Goal: Transaction & Acquisition: Purchase product/service

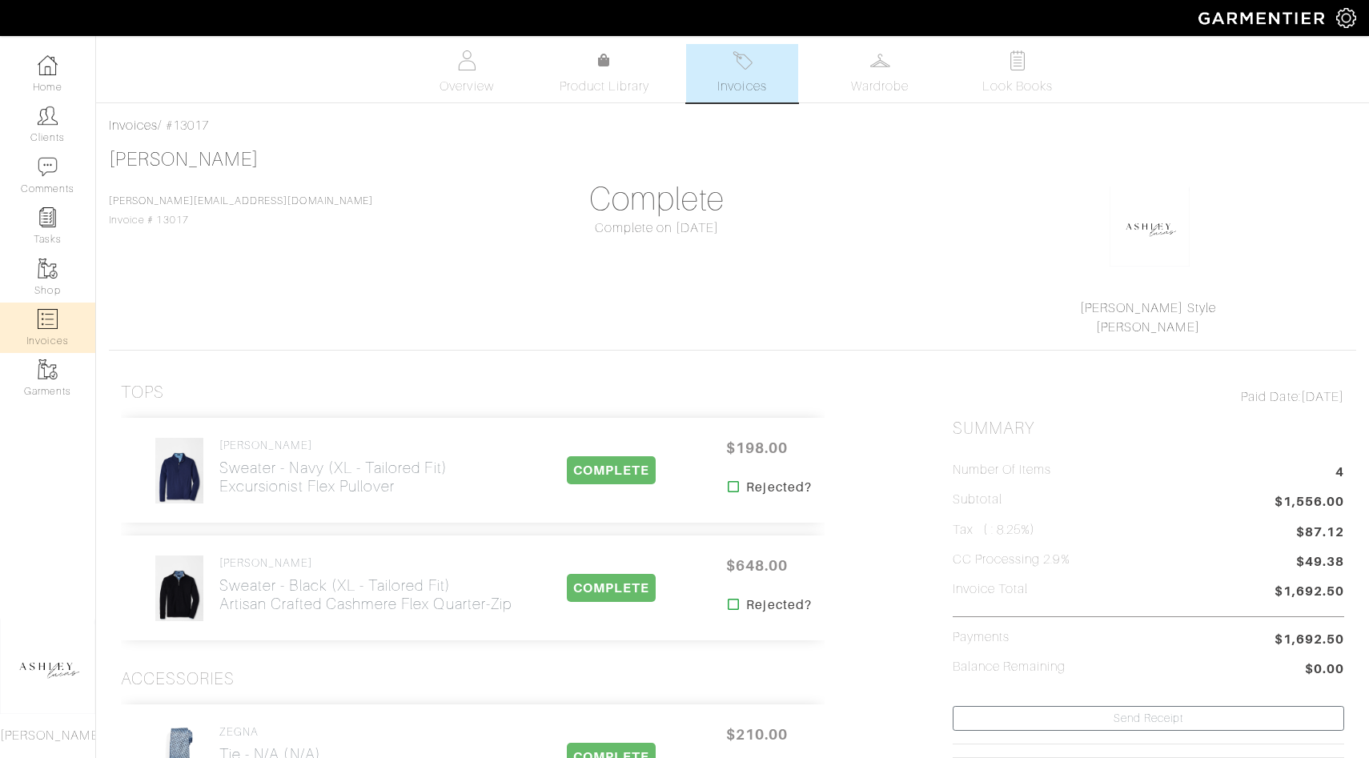
click at [78, 327] on link "Invoices" at bounding box center [47, 328] width 95 height 50
select select
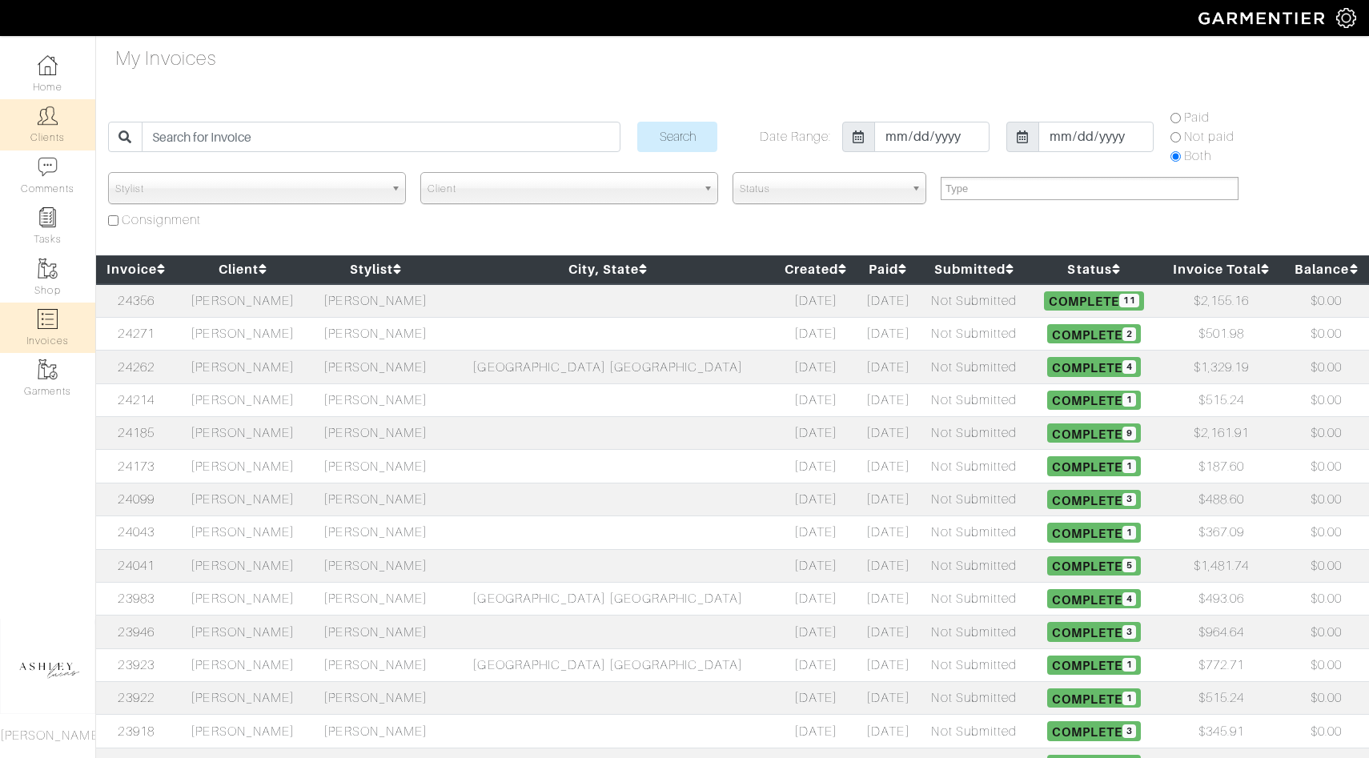
click at [50, 139] on link "Clients" at bounding box center [47, 124] width 95 height 50
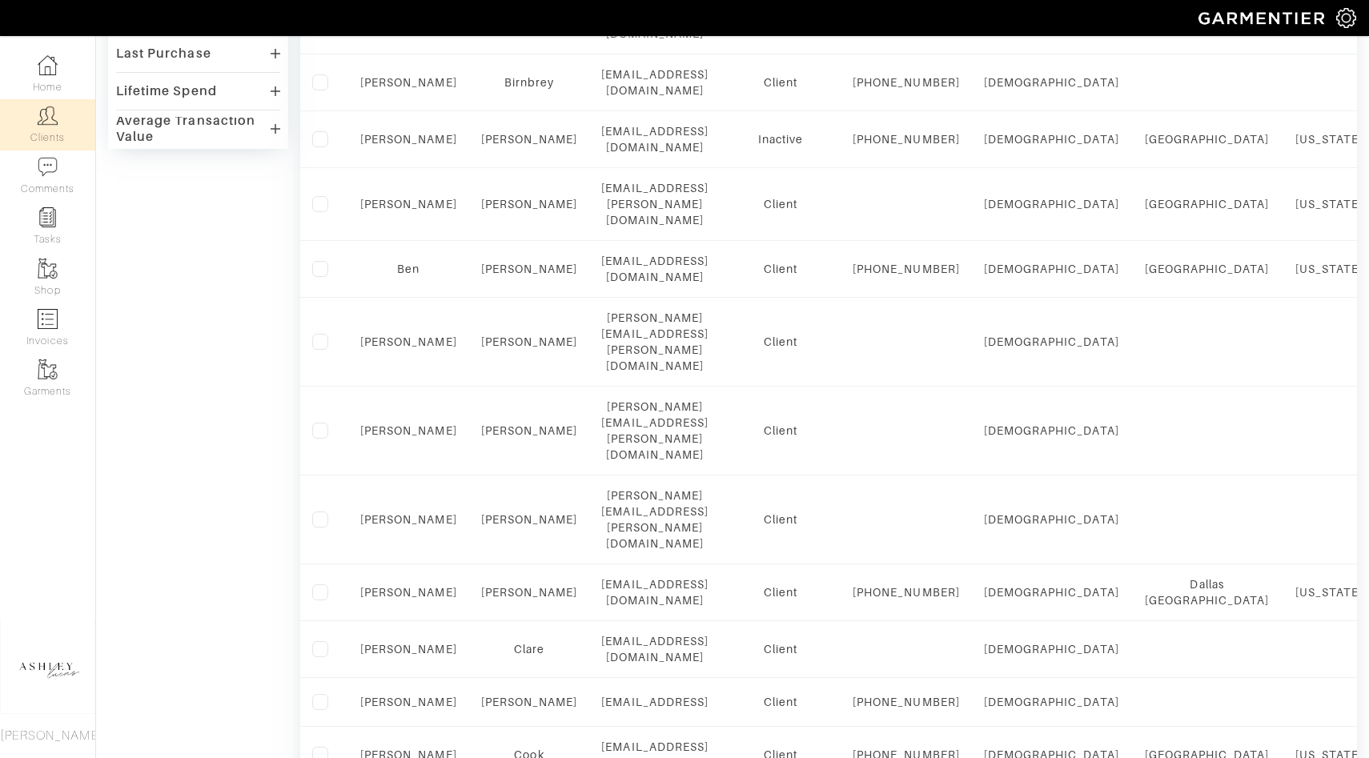
scroll to position [616, 0]
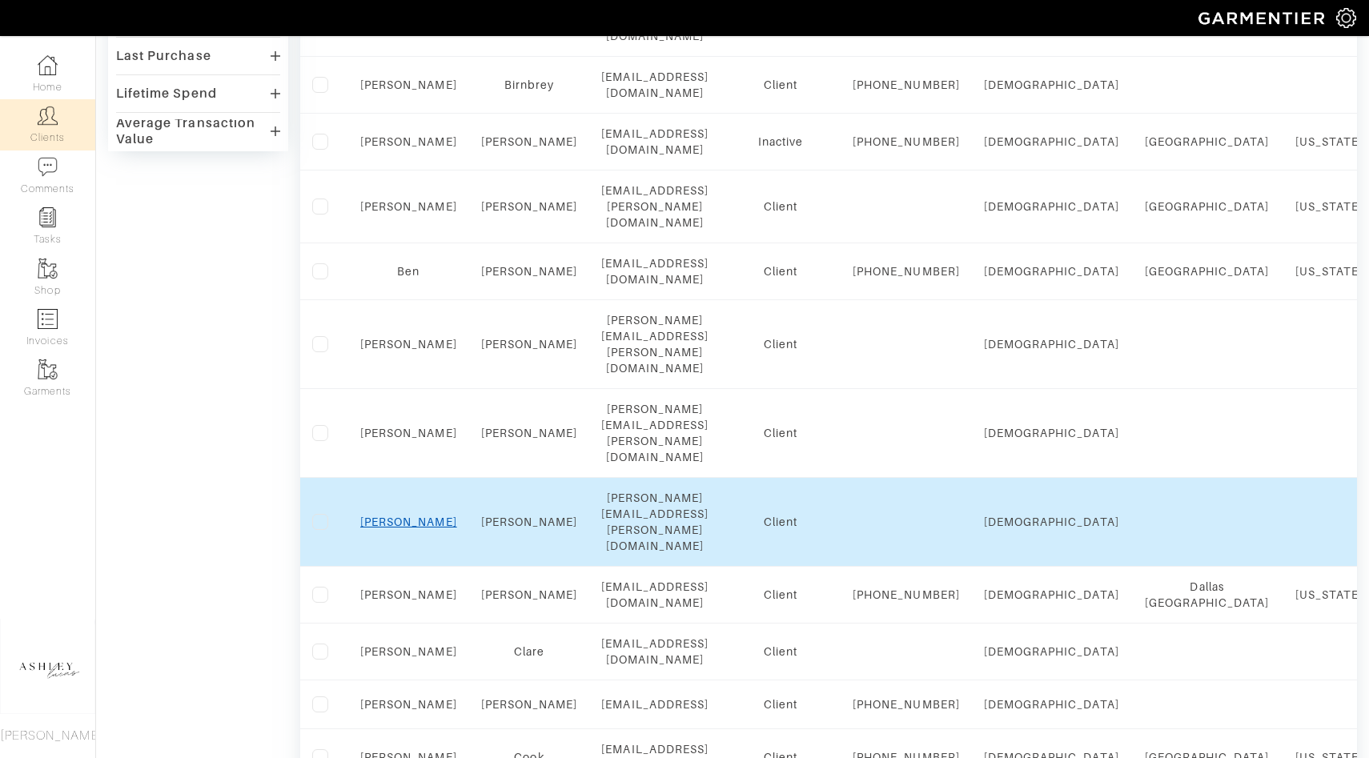
click at [405, 516] on link "James" at bounding box center [408, 522] width 97 height 13
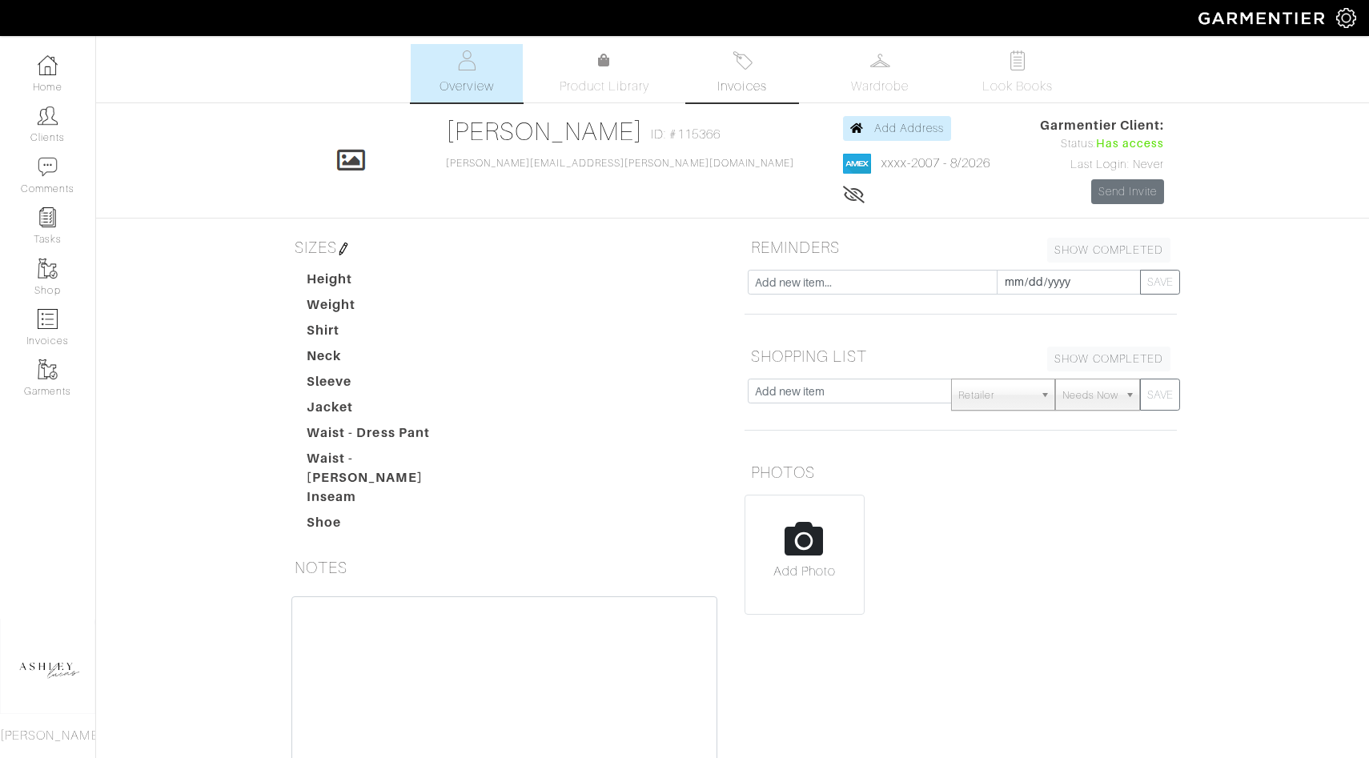
click at [703, 69] on link "Invoices" at bounding box center [742, 73] width 112 height 58
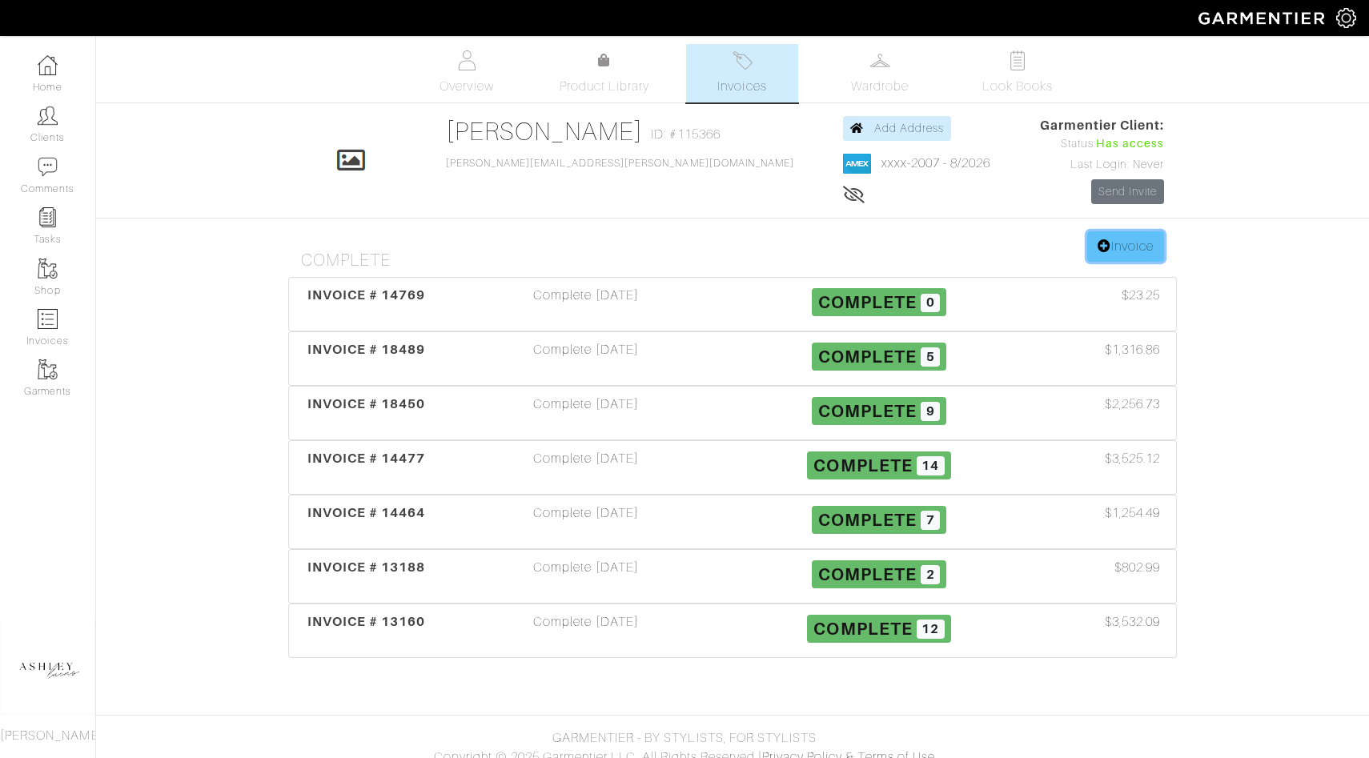
click at [1110, 236] on link "Invoice" at bounding box center [1125, 246] width 77 height 30
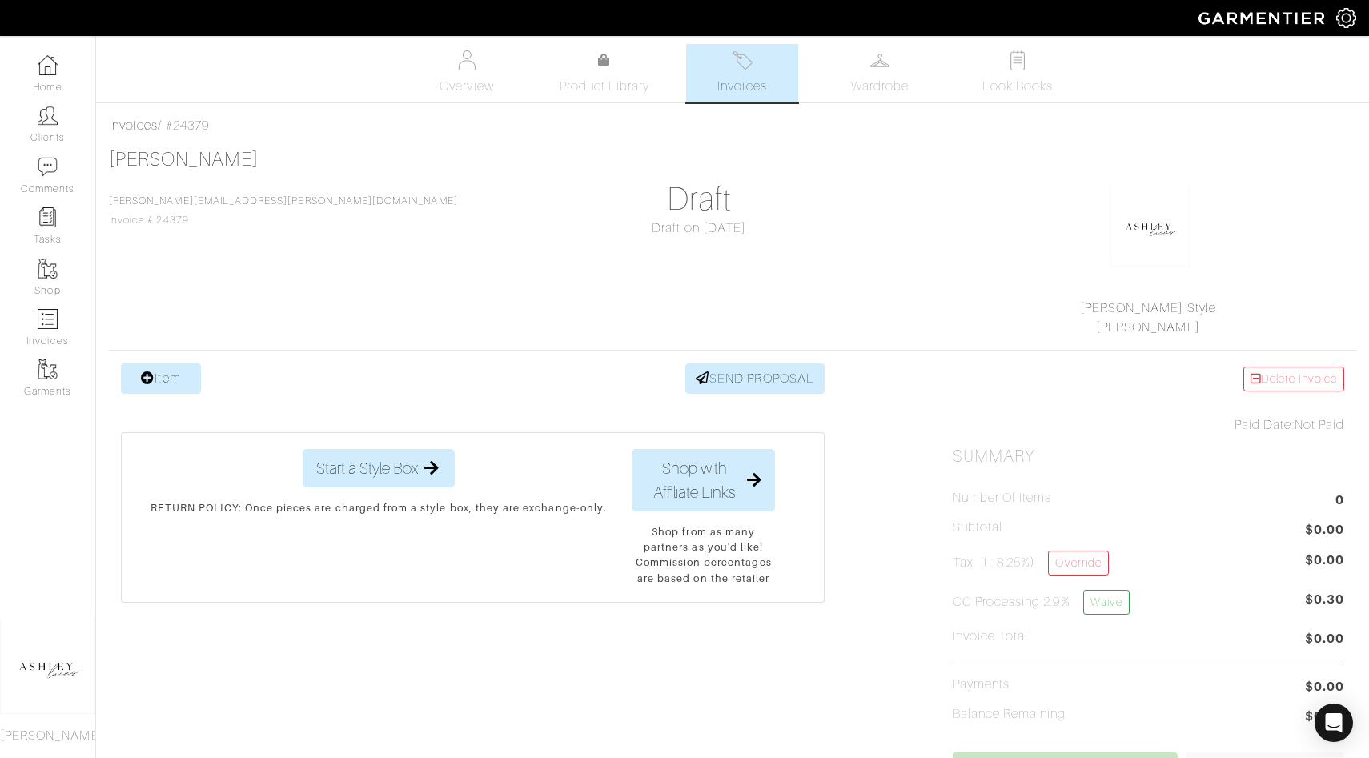
drag, startPoint x: 231, startPoint y: 131, endPoint x: 177, endPoint y: 129, distance: 53.7
click at [176, 129] on div "Invoices / #24379" at bounding box center [732, 125] width 1247 height 19
copy div "24379"
click at [52, 269] on img at bounding box center [48, 269] width 20 height 20
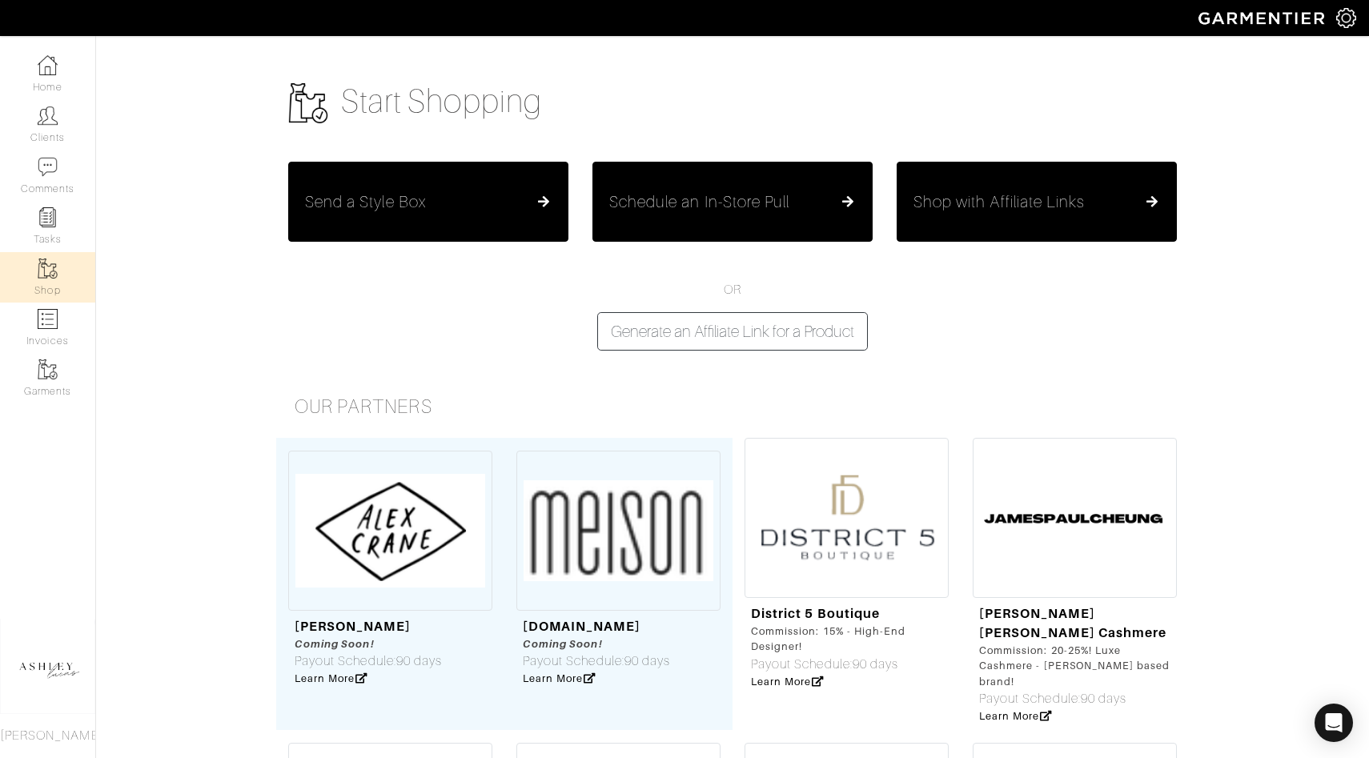
click at [645, 199] on h5 "Schedule an In-Store Pull" at bounding box center [699, 201] width 180 height 19
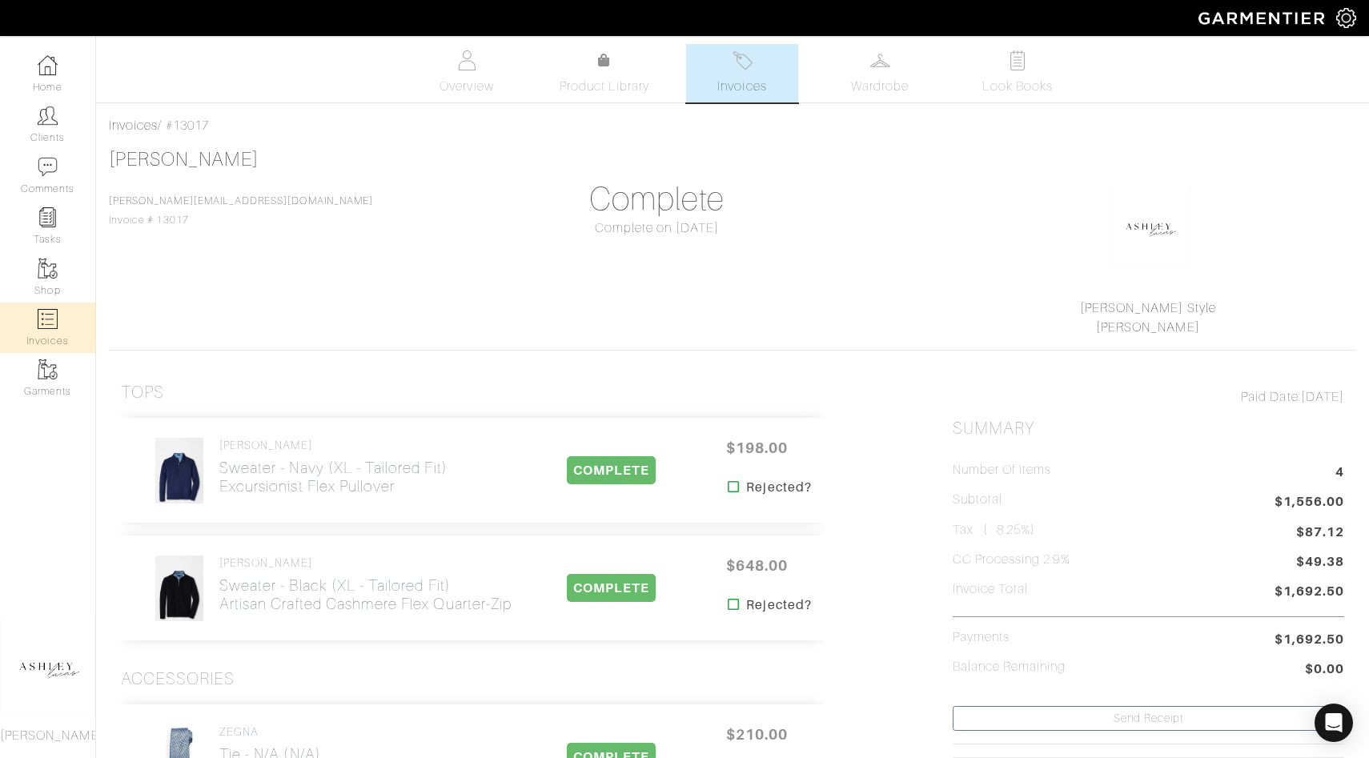
click at [37, 330] on link "Invoices" at bounding box center [47, 328] width 95 height 50
select select
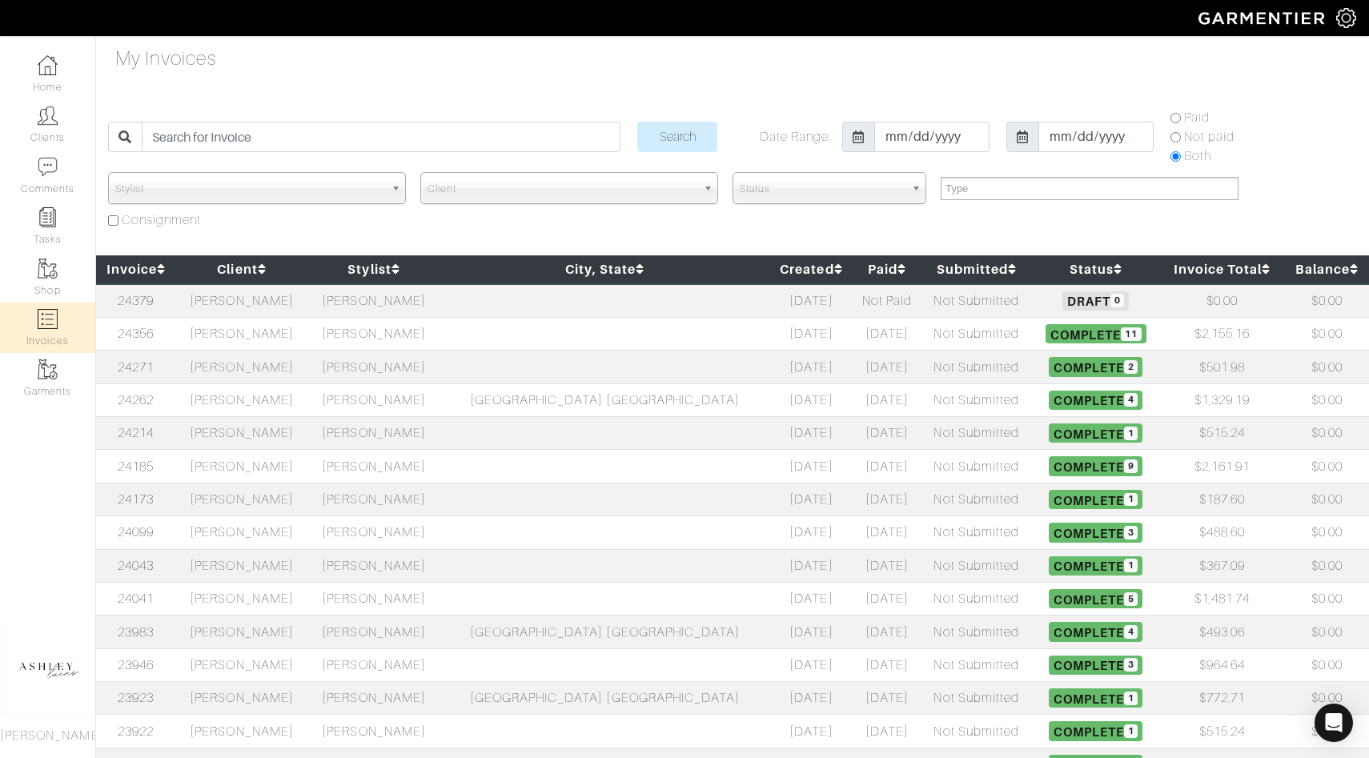
click at [252, 334] on td "Billy Liucci" at bounding box center [242, 333] width 132 height 33
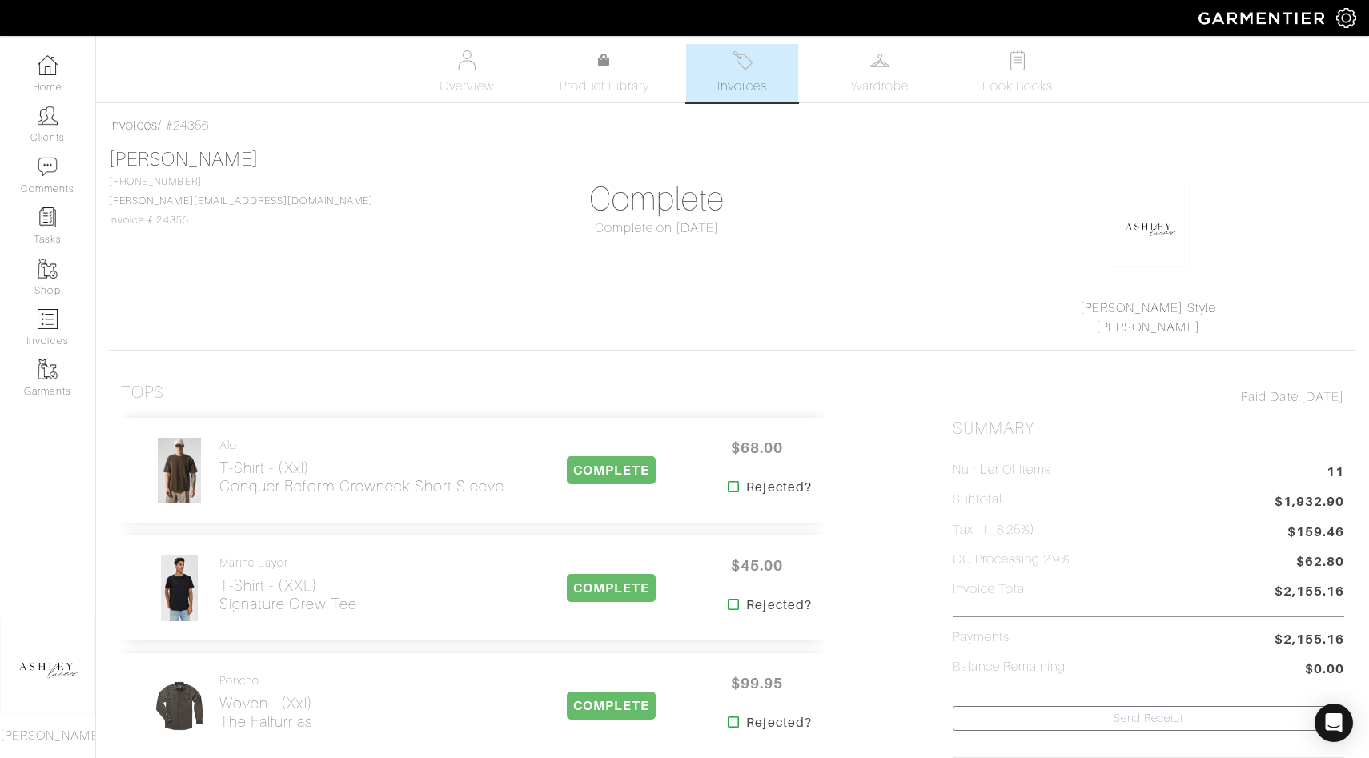
click at [799, 78] on ul "Overview Product Library Invoices Wardrobe Look Books" at bounding box center [733, 73] width 708 height 58
click at [768, 78] on link "Invoices" at bounding box center [742, 73] width 112 height 58
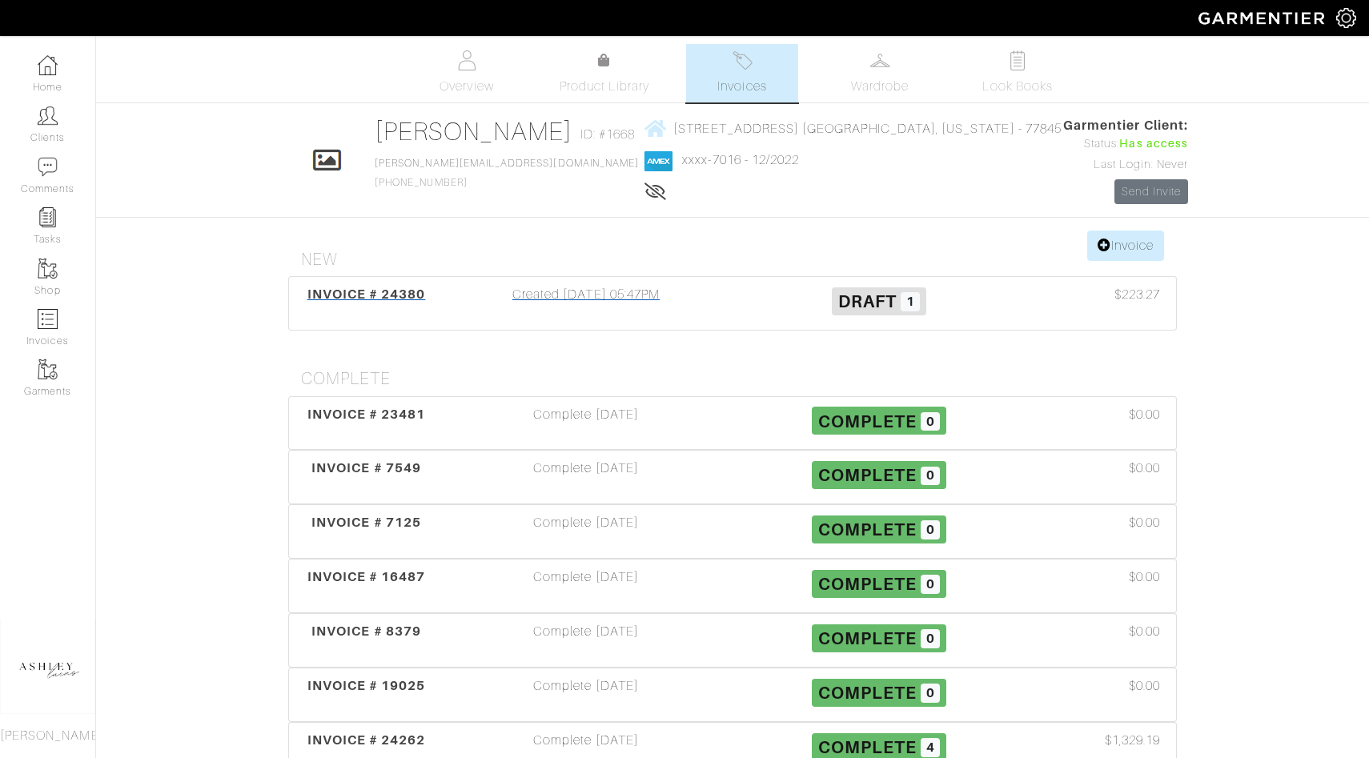
click at [916, 294] on span "1" at bounding box center [910, 301] width 19 height 19
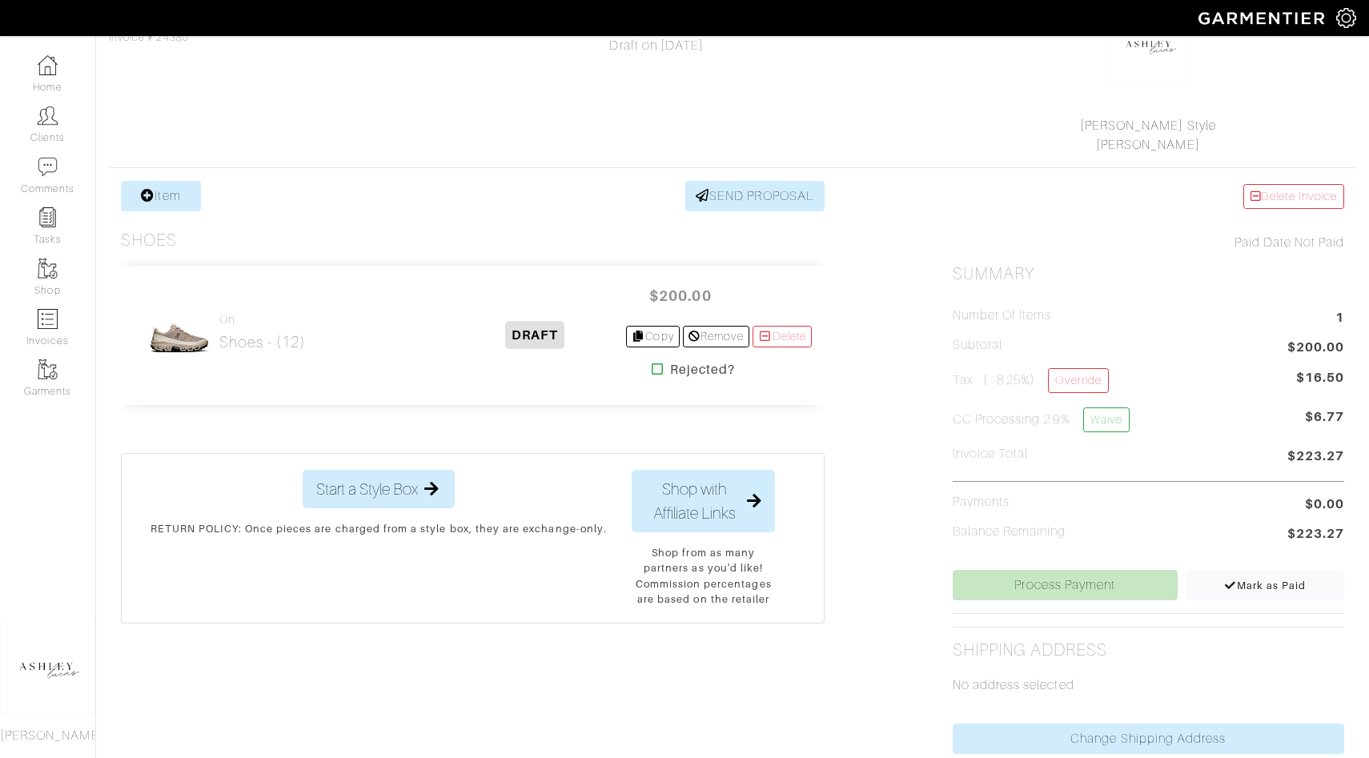
scroll to position [196, 0]
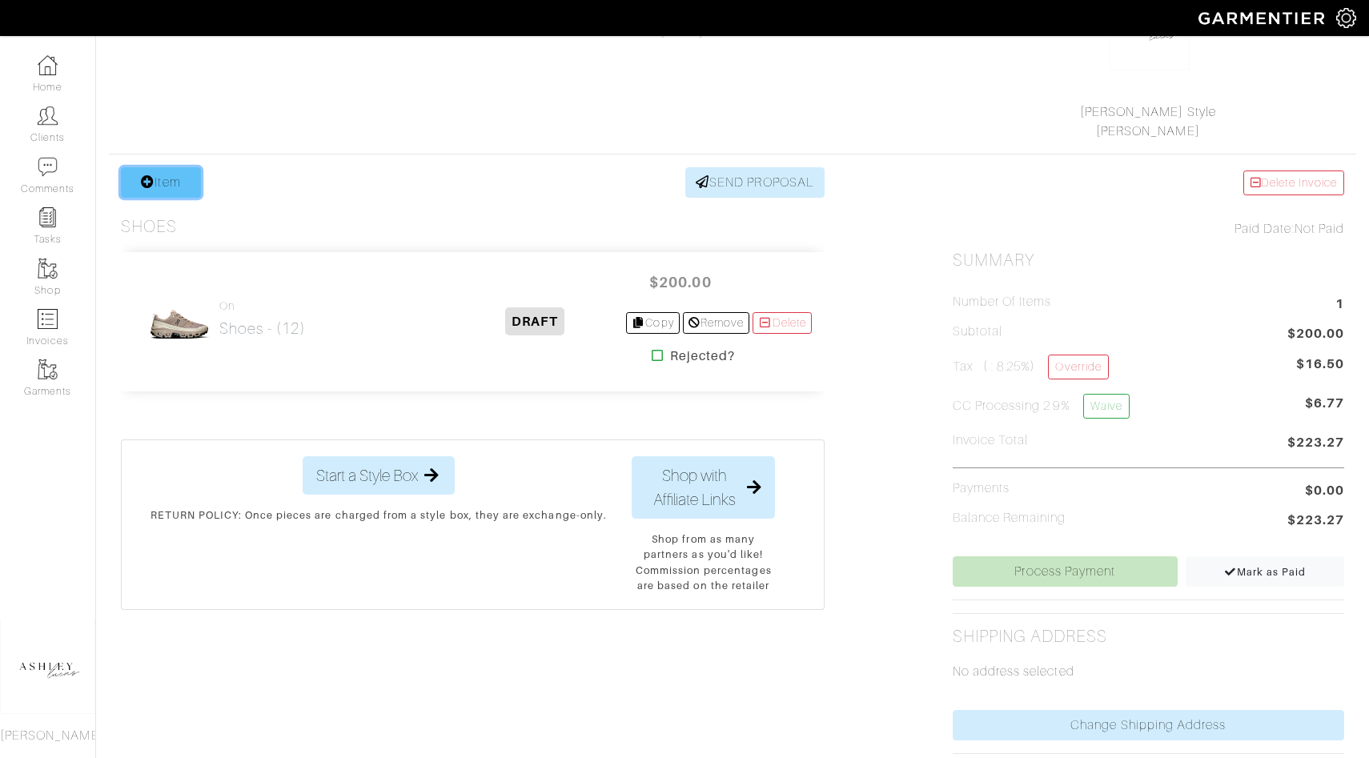
click at [164, 195] on link "Item" at bounding box center [161, 182] width 80 height 30
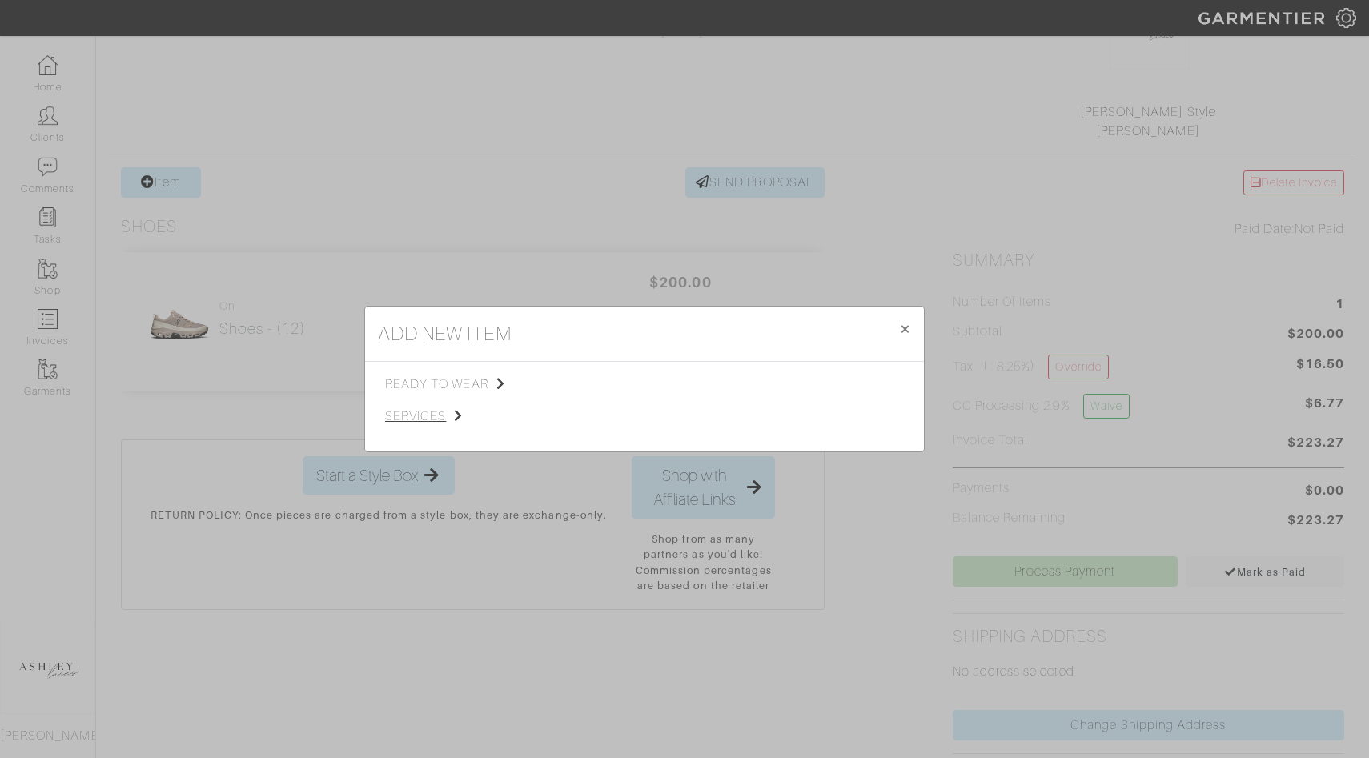
click at [407, 412] on span "services" at bounding box center [465, 416] width 161 height 19
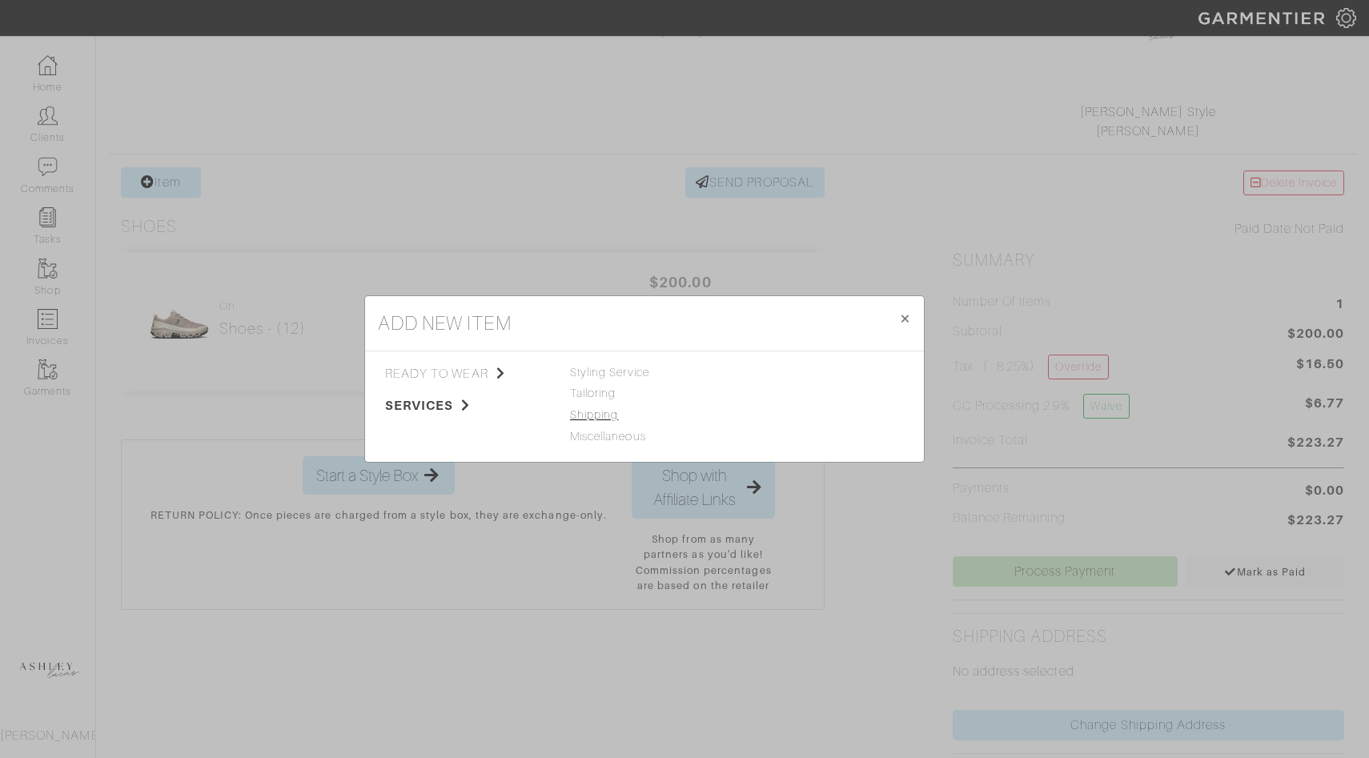
click at [608, 416] on link "Shipping" at bounding box center [594, 414] width 48 height 13
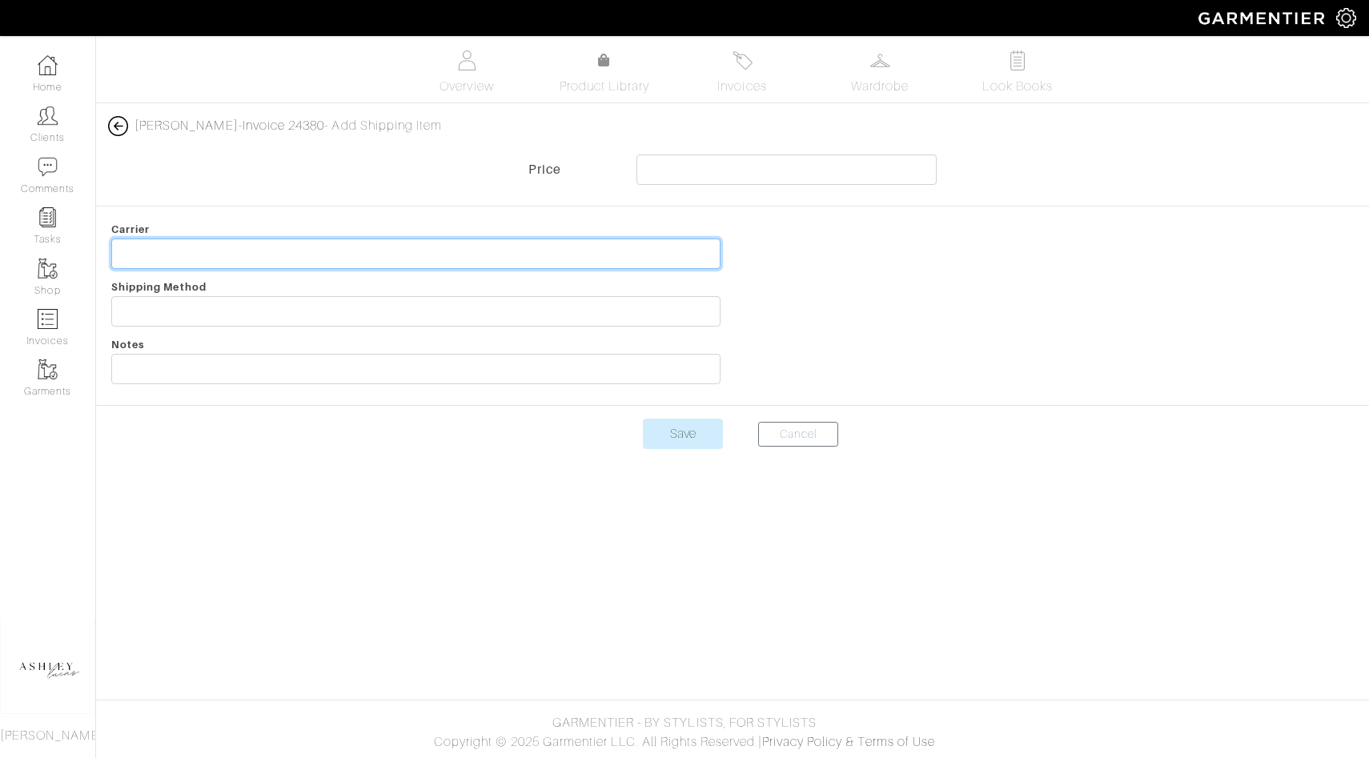
click at [393, 248] on input "text" at bounding box center [415, 254] width 609 height 30
type input "UPS"
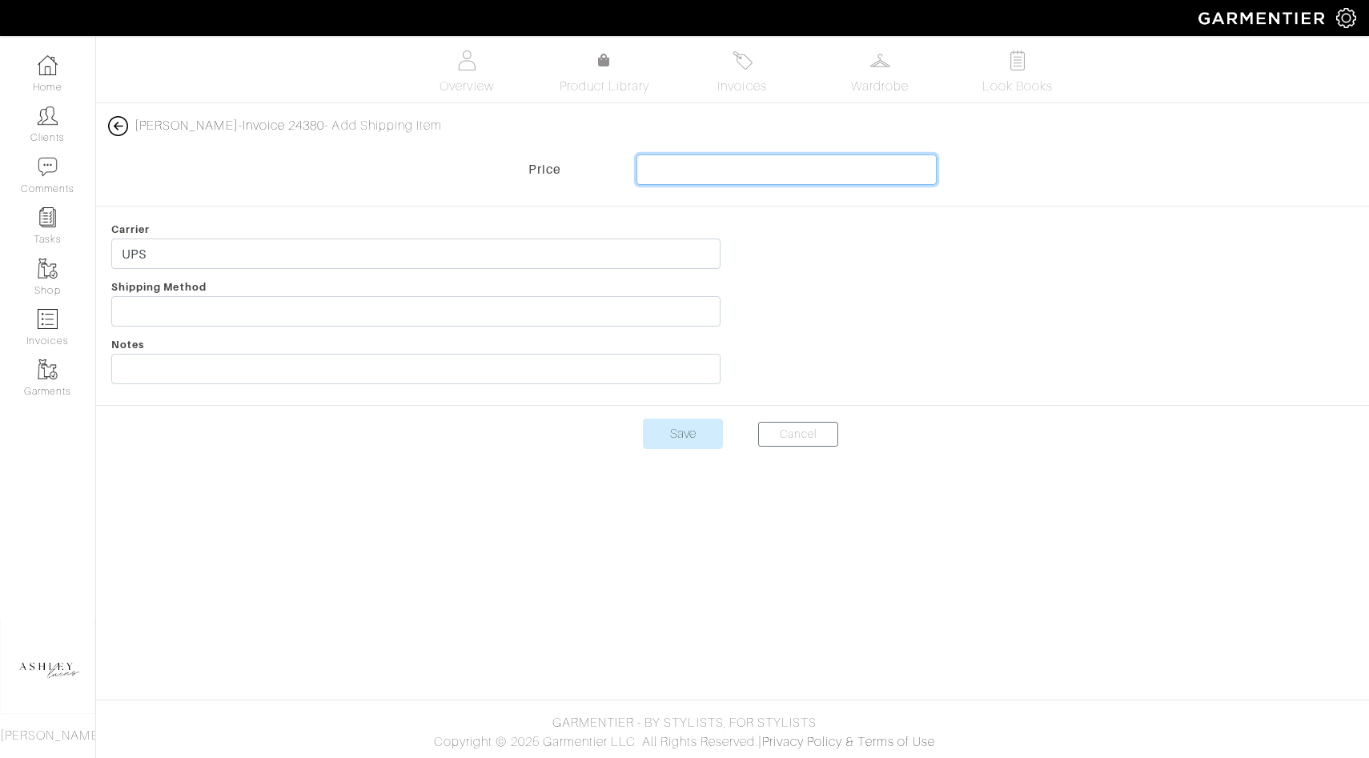
click at [667, 179] on input "text" at bounding box center [787, 170] width 300 height 30
type input "25.00"
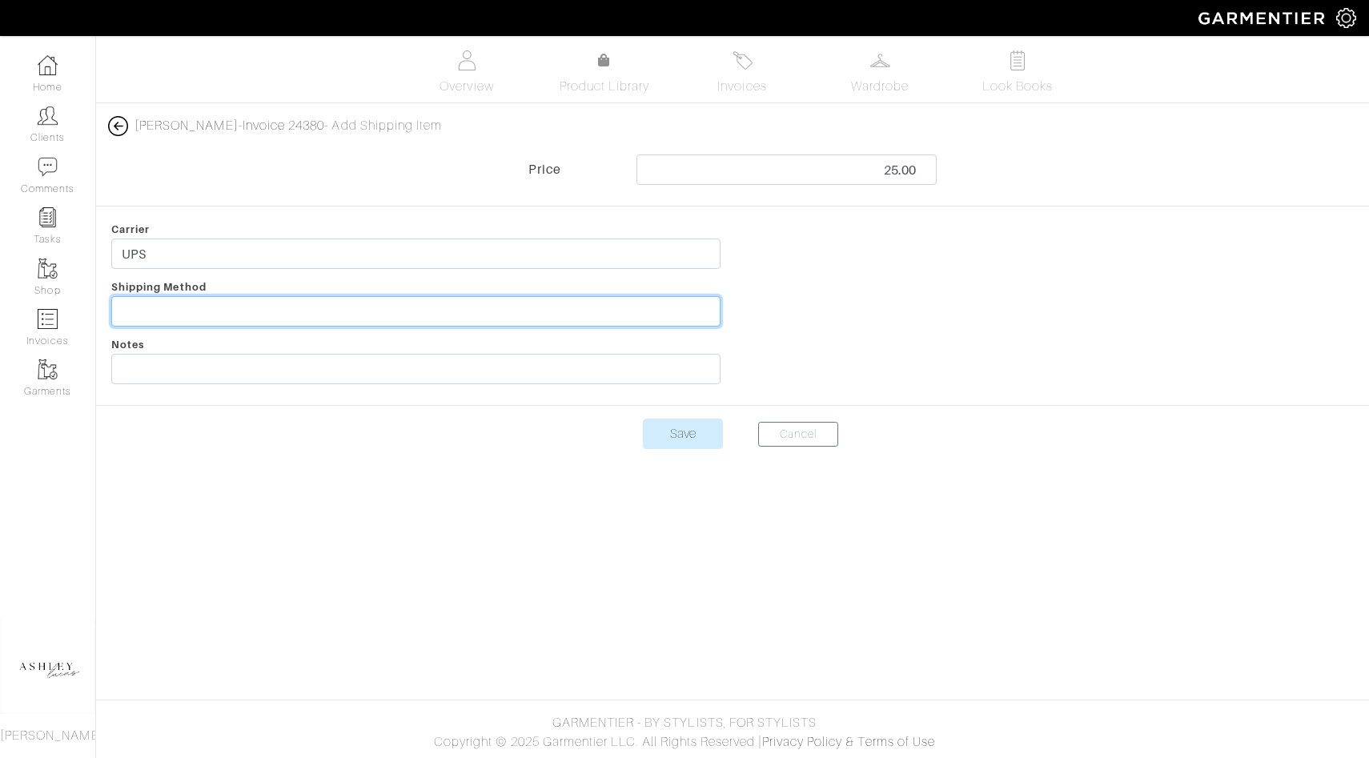
click at [131, 304] on input "text" at bounding box center [415, 311] width 609 height 30
type input "E"
type input "Overnight shipping"
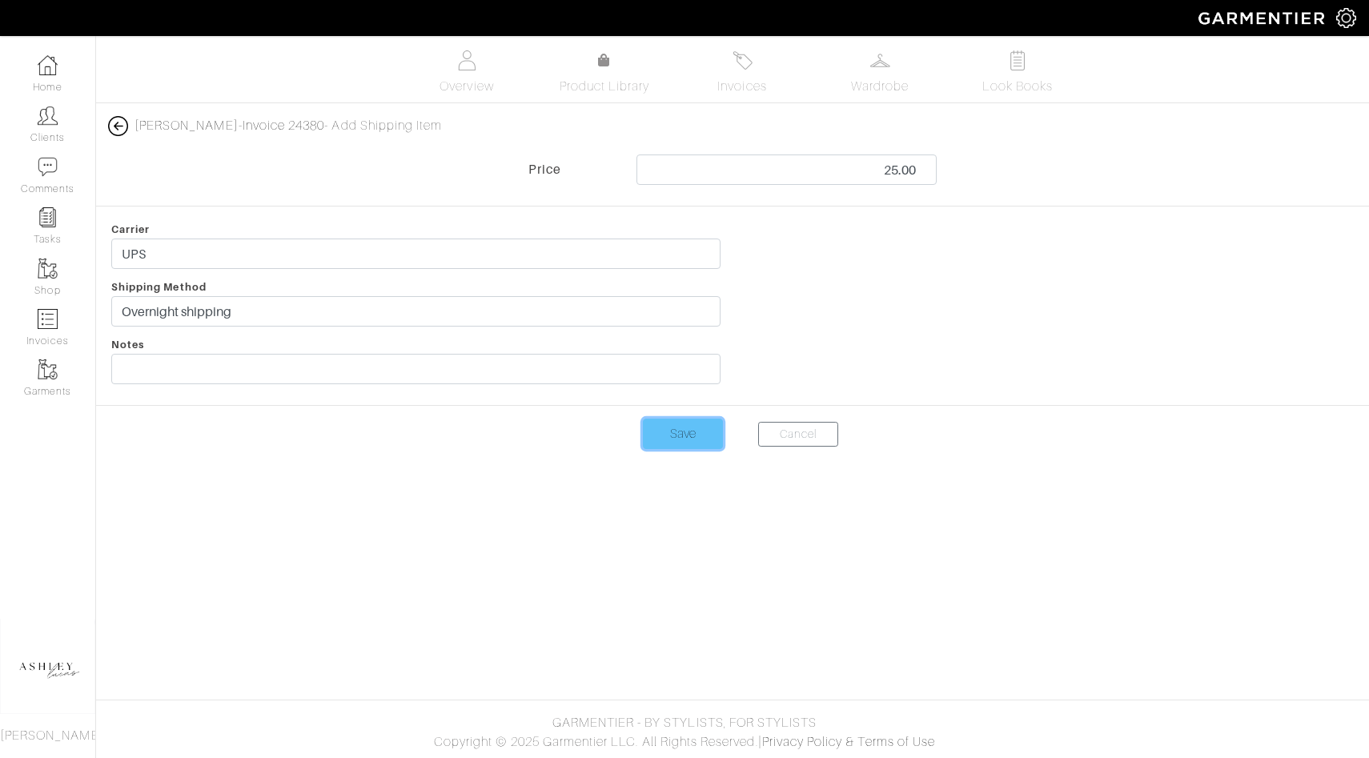
click at [683, 429] on input "Save" at bounding box center [683, 434] width 80 height 30
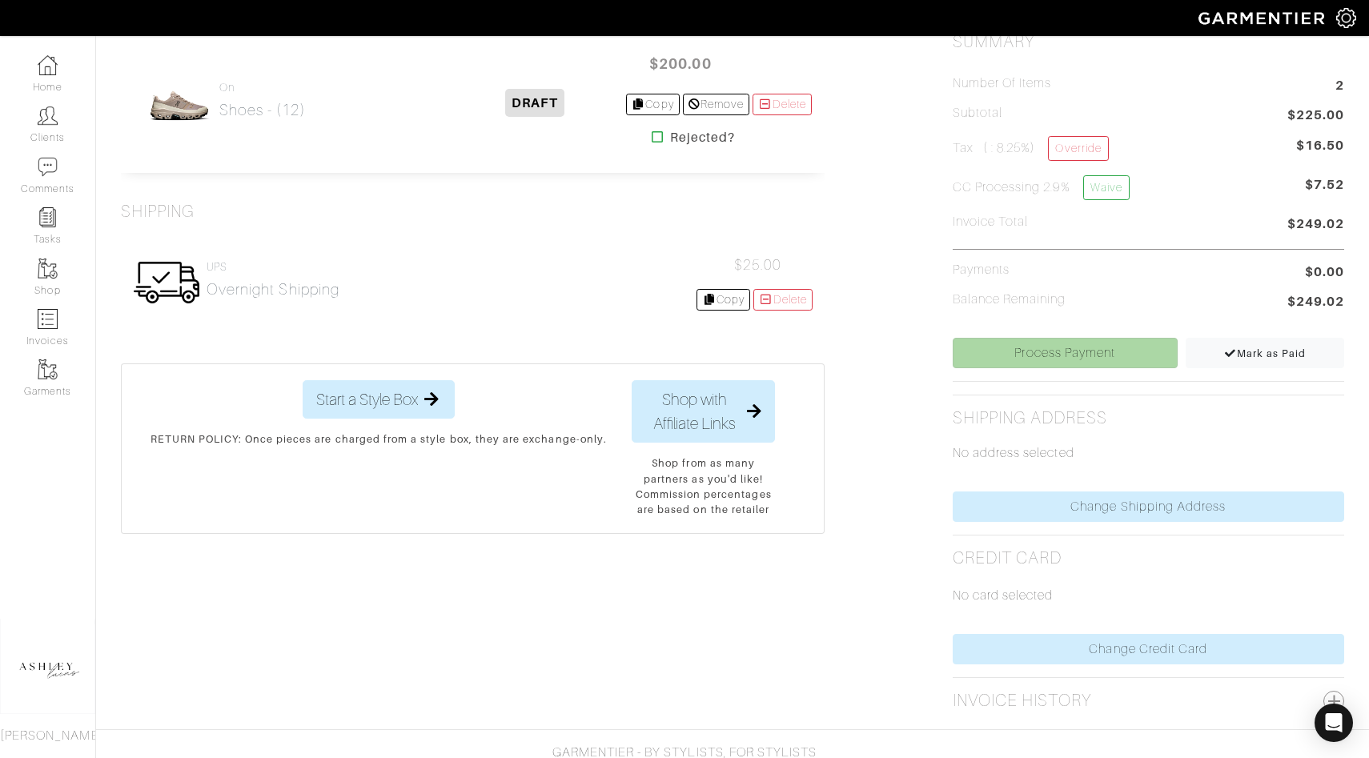
scroll to position [438, 0]
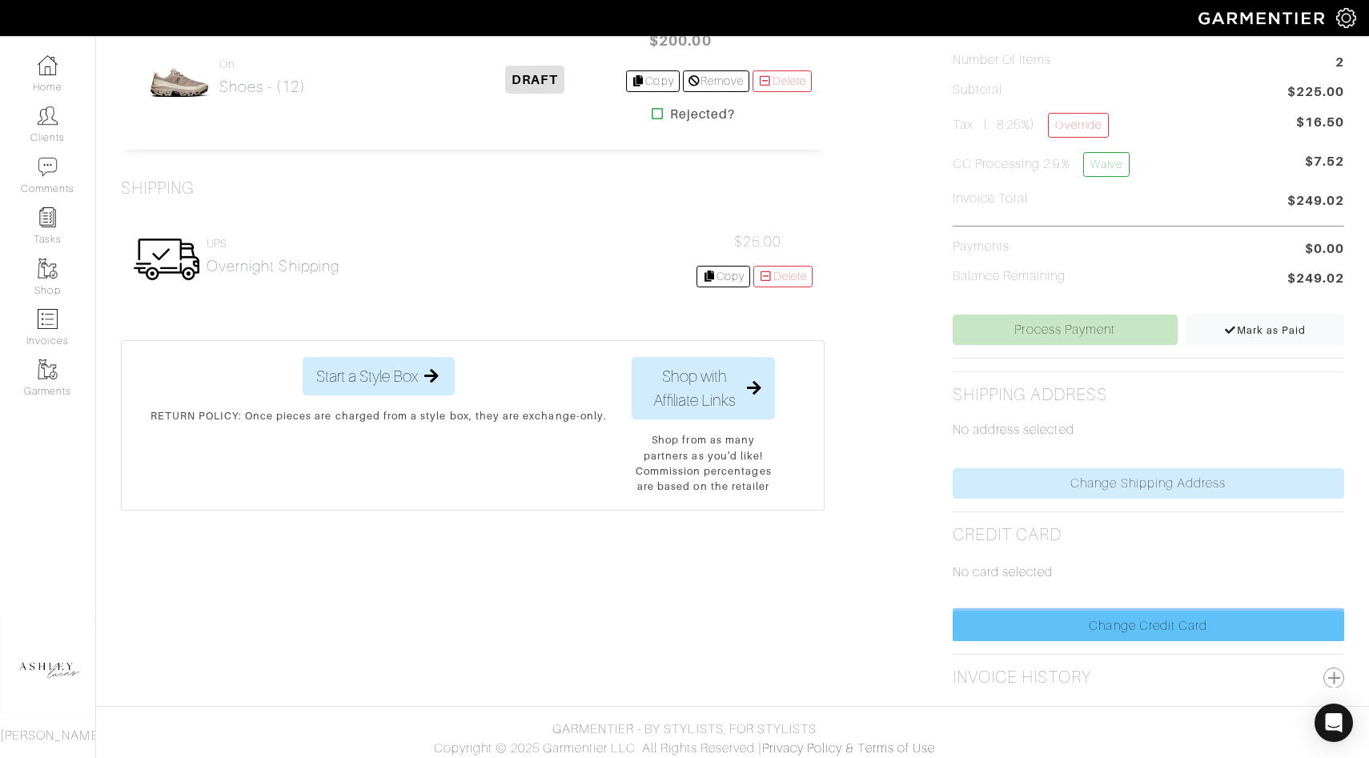
click at [1058, 620] on link "Change Credit Card" at bounding box center [1149, 626] width 392 height 30
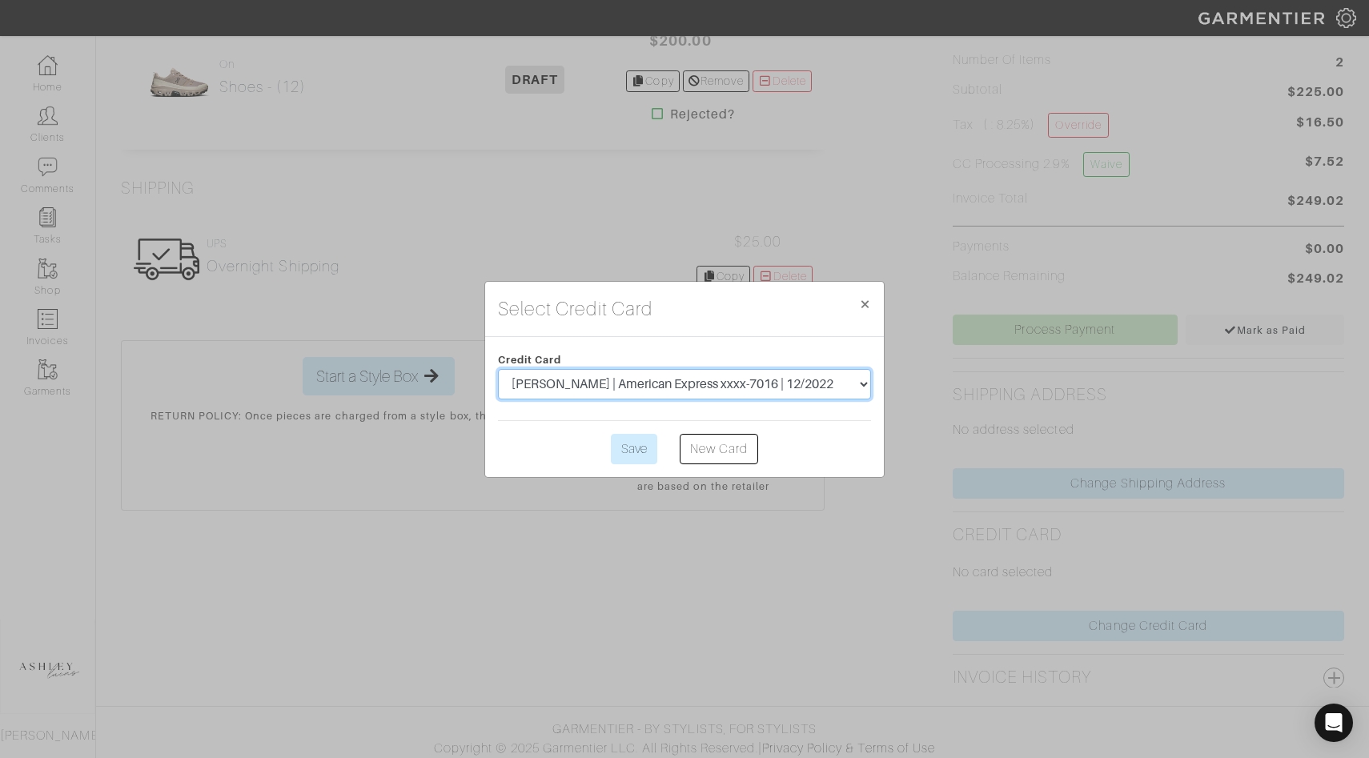
click at [742, 386] on select "[PERSON_NAME] | American Express xxxx-7016 | 12/2022 [PERSON_NAME] | American E…" at bounding box center [684, 384] width 373 height 30
select select "3378"
click at [623, 446] on input "Save" at bounding box center [634, 449] width 46 height 30
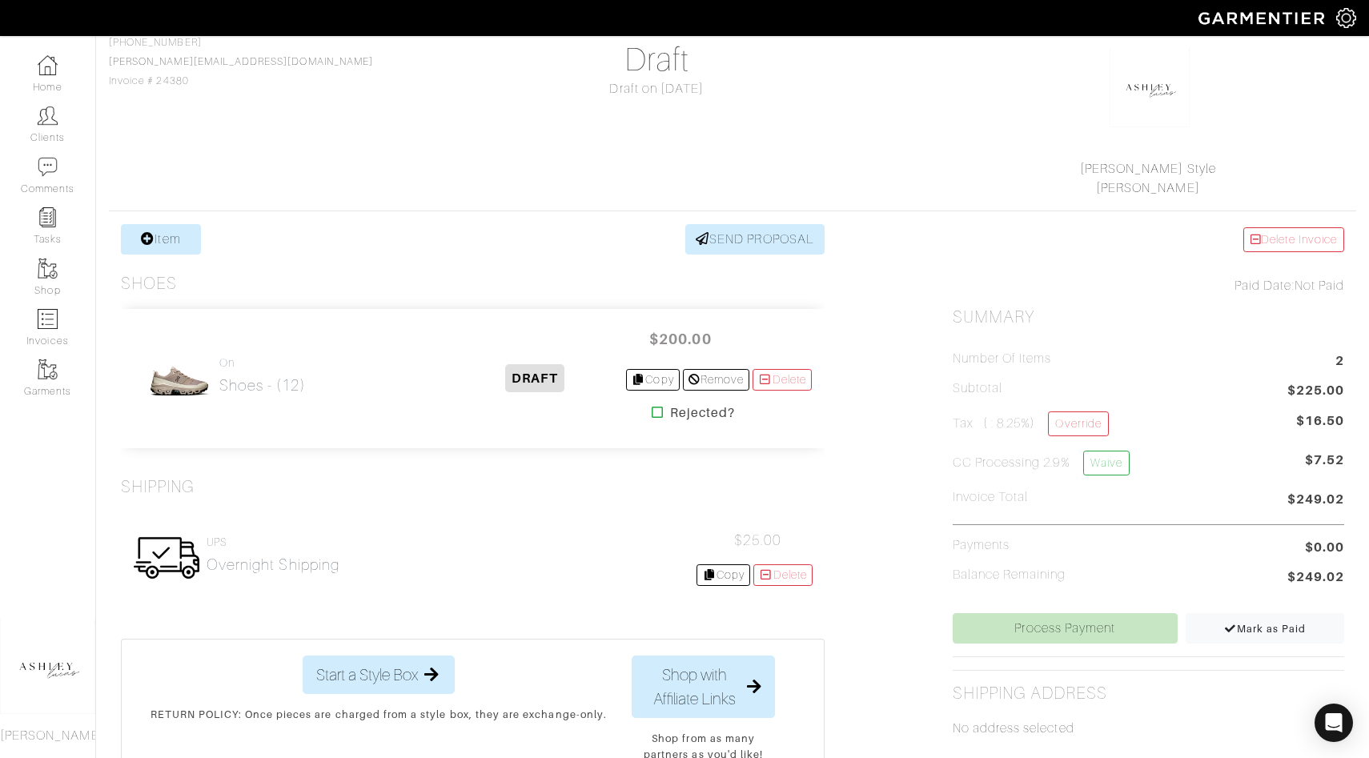
scroll to position [197, 0]
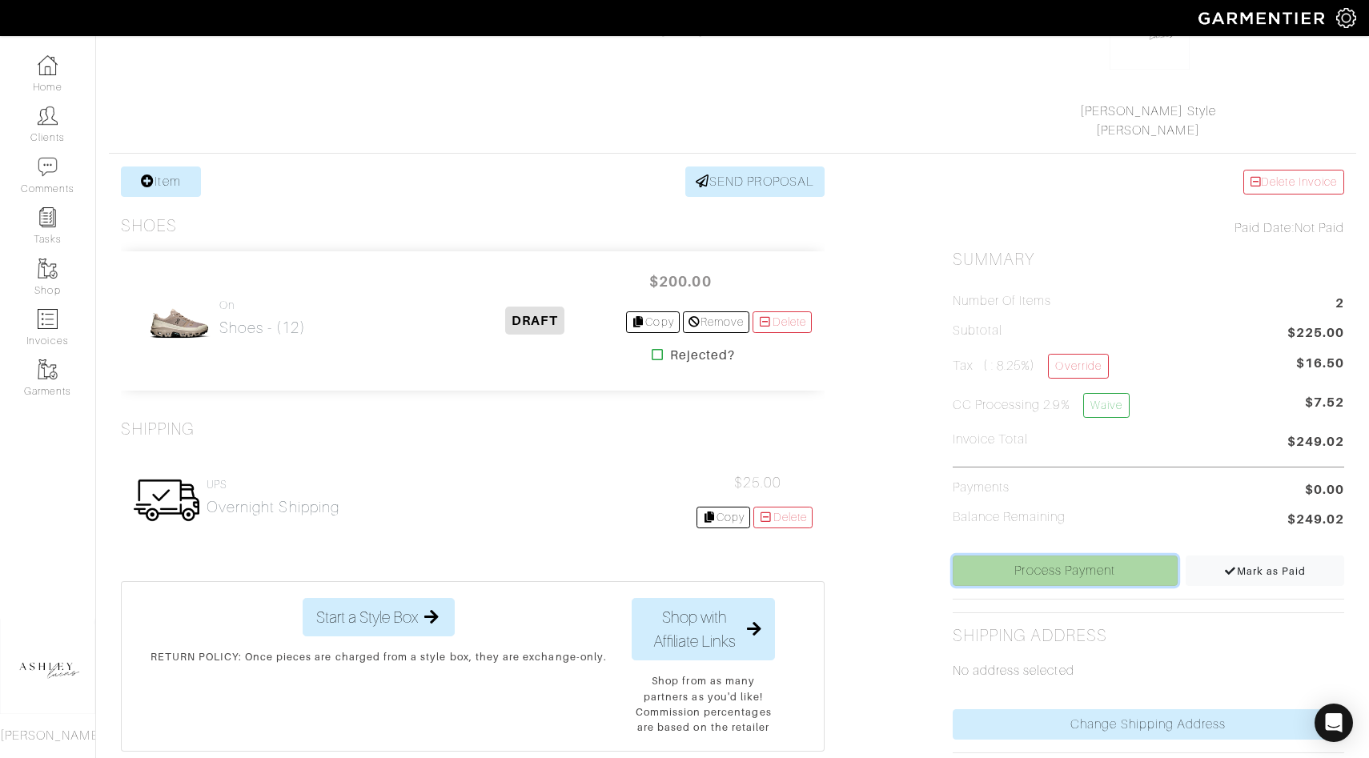
click at [1002, 569] on link "Process Payment" at bounding box center [1065, 571] width 225 height 30
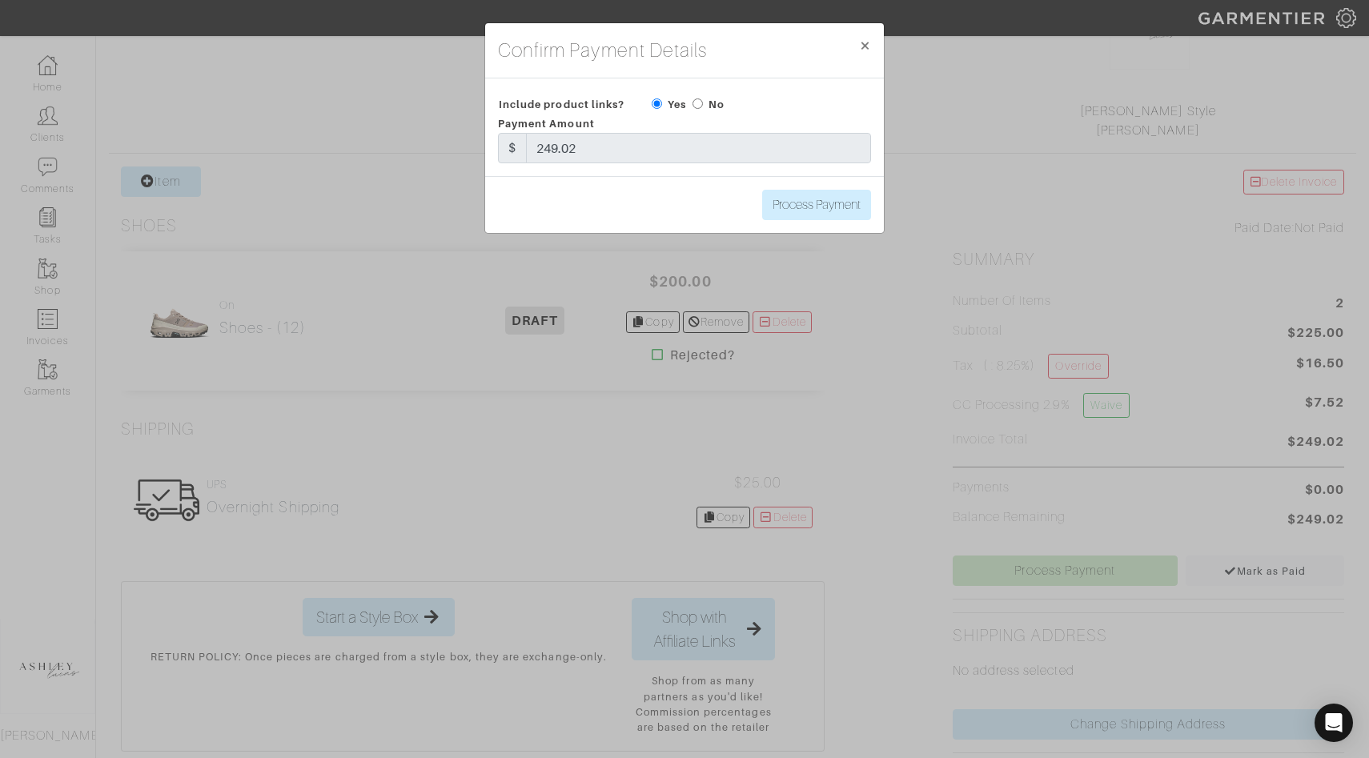
click at [703, 101] on div "No" at bounding box center [709, 103] width 32 height 19
click at [696, 102] on input "radio" at bounding box center [698, 103] width 10 height 10
radio input "true"
click at [797, 203] on input "Process Payment" at bounding box center [816, 205] width 109 height 30
type input "Process Payment"
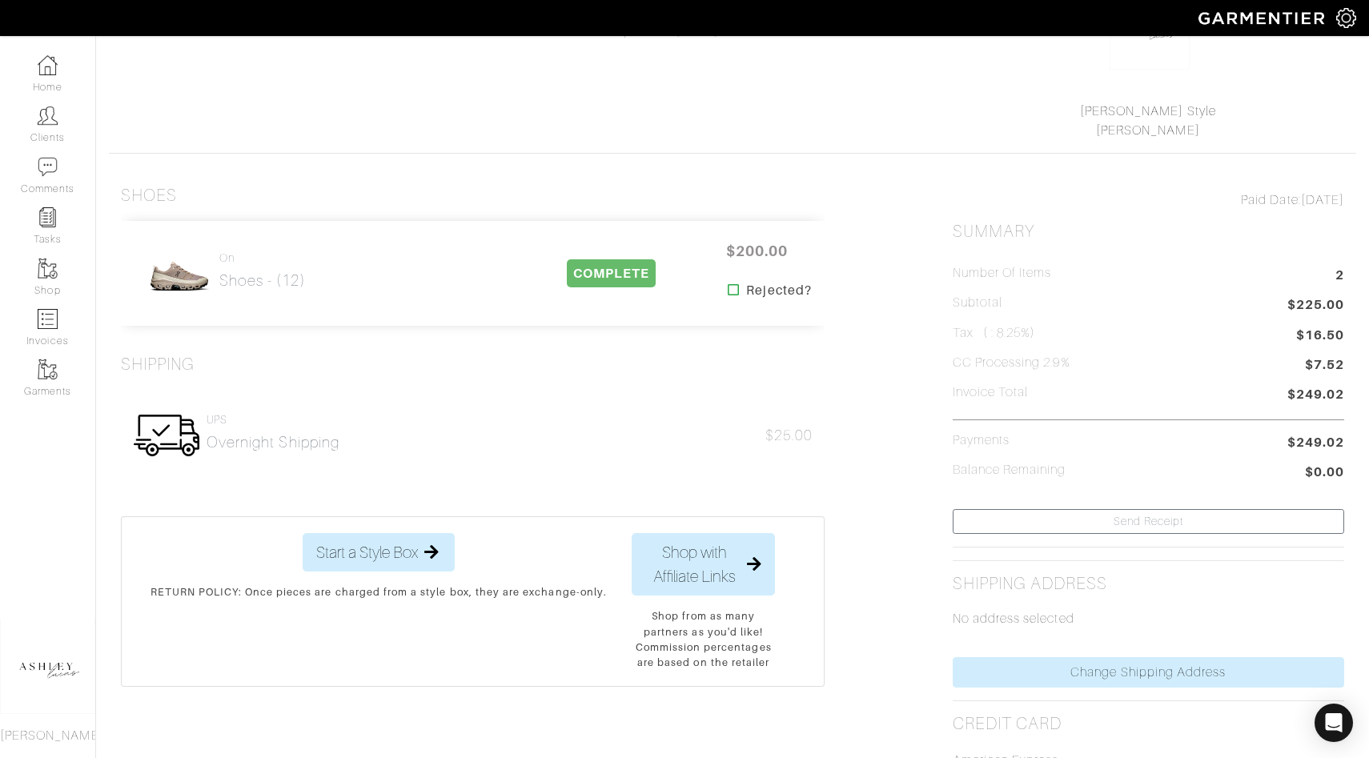
scroll to position [0, 0]
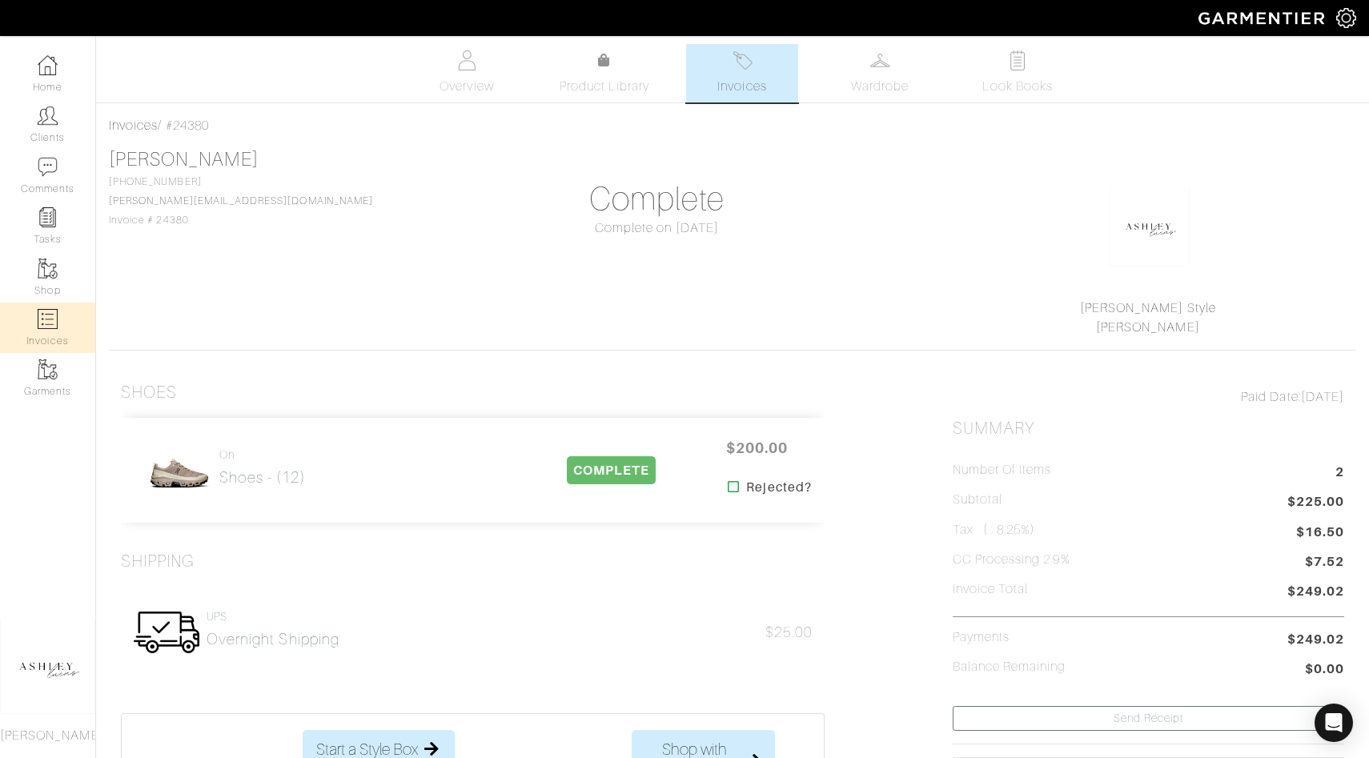
click at [54, 318] on img at bounding box center [48, 319] width 20 height 20
select select
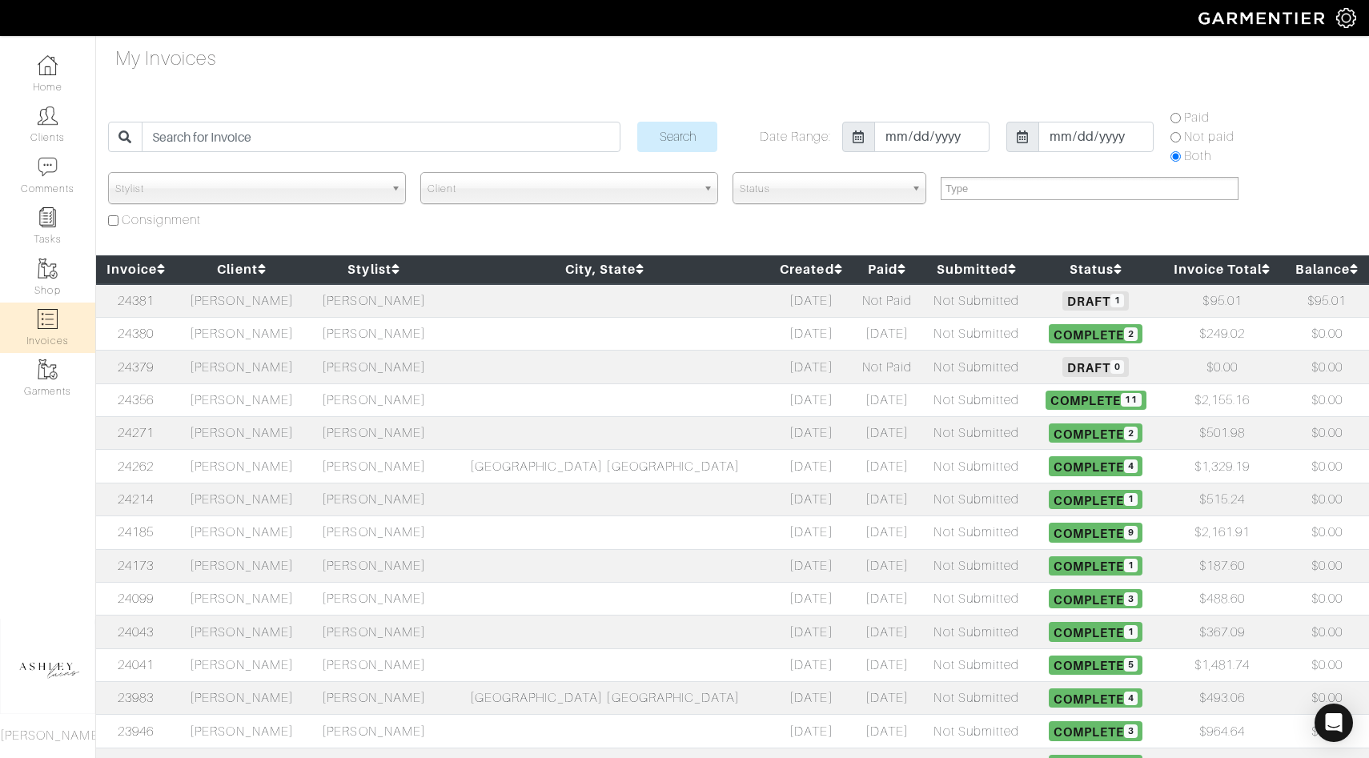
click at [491, 310] on td at bounding box center [605, 301] width 330 height 34
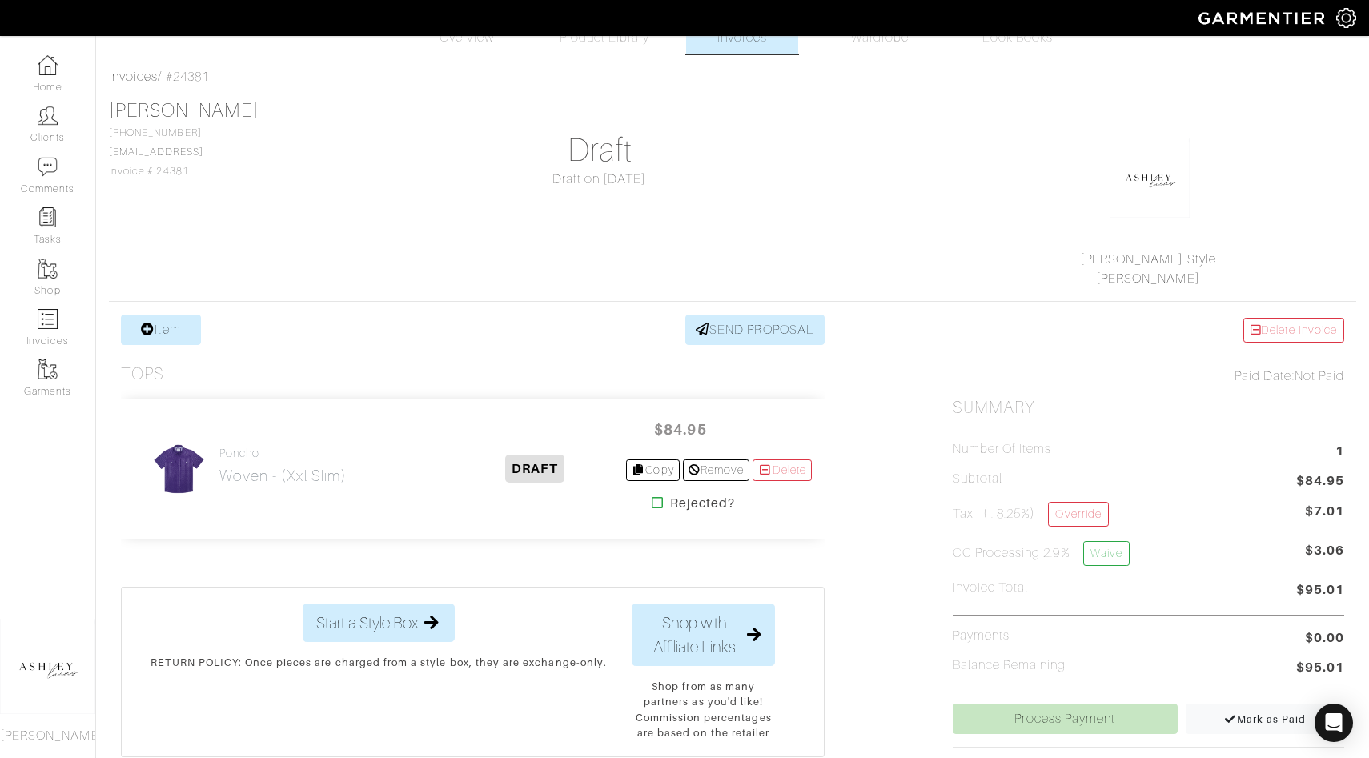
scroll to position [77, 0]
